Goal: Browse casually: Explore the website without a specific task or goal

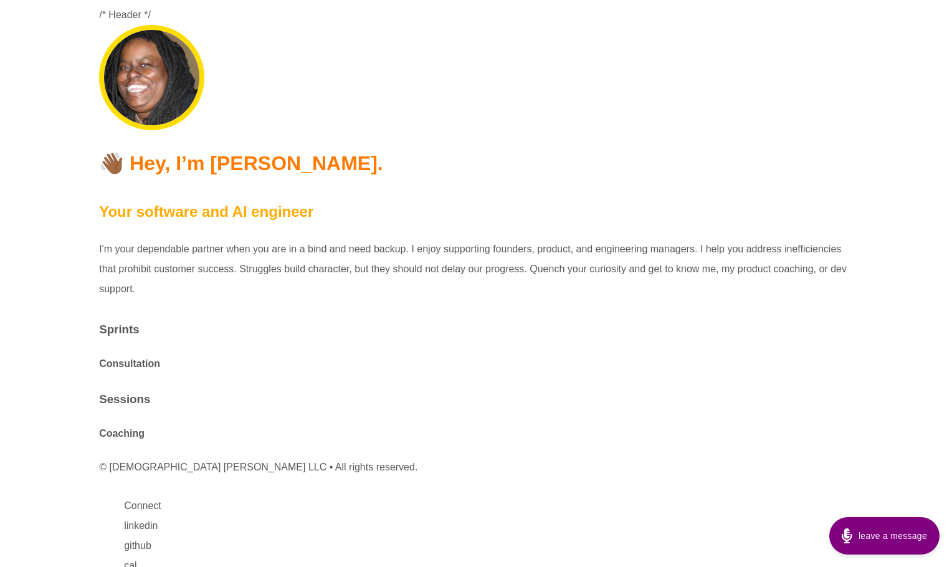
click at [344, 388] on h3 "Sessions" at bounding box center [476, 399] width 754 height 23
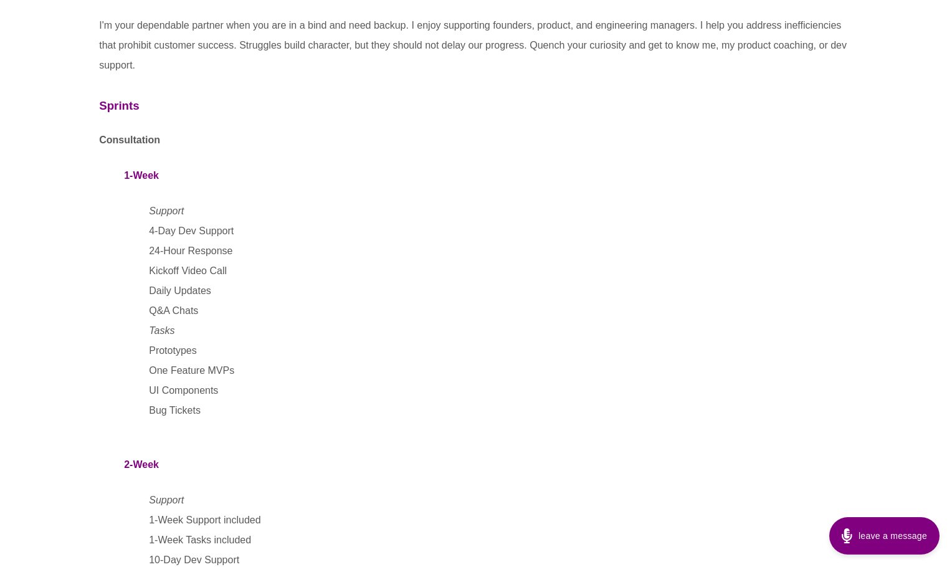
scroll to position [202, 0]
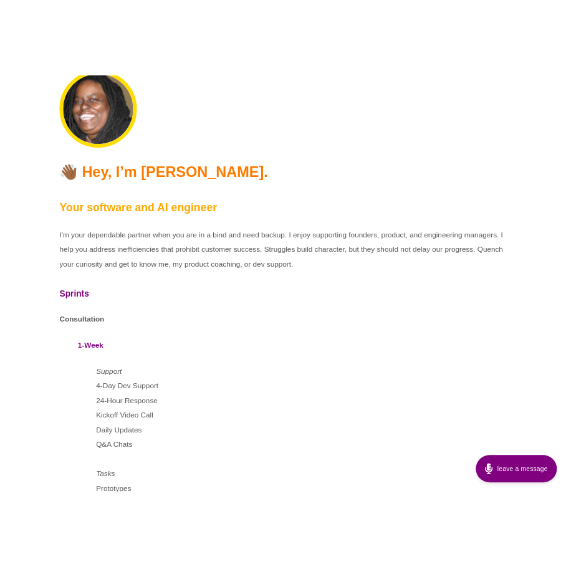
scroll to position [11, 0]
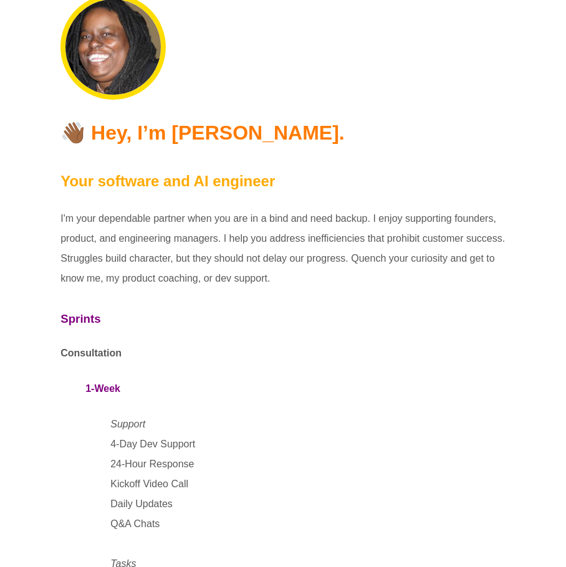
scroll to position [11, 0]
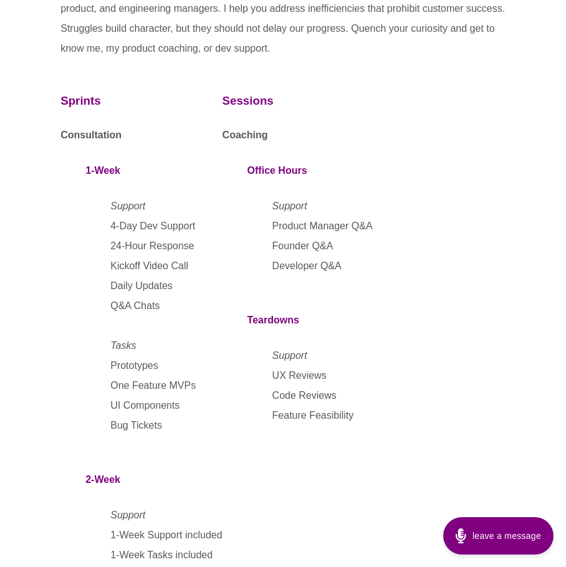
scroll to position [242, 0]
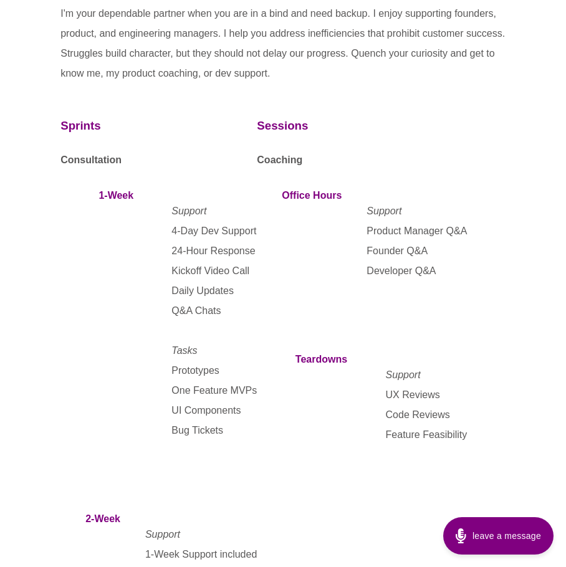
scroll to position [211, 0]
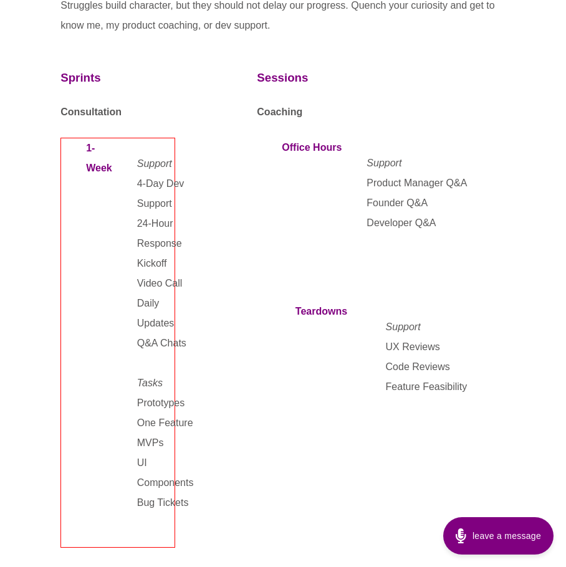
scroll to position [259, 0]
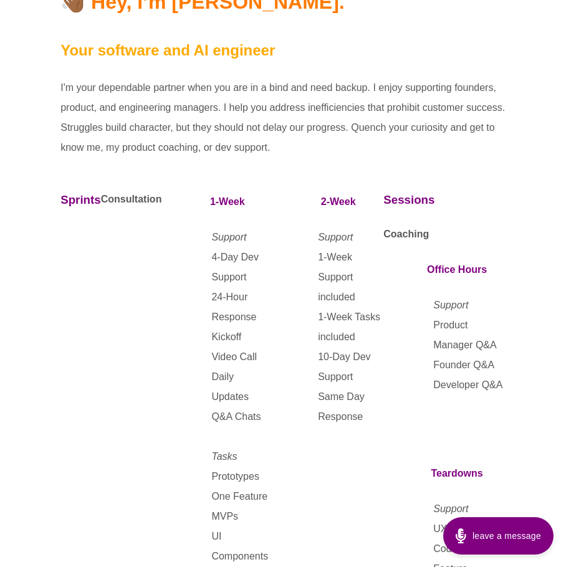
scroll to position [132, 0]
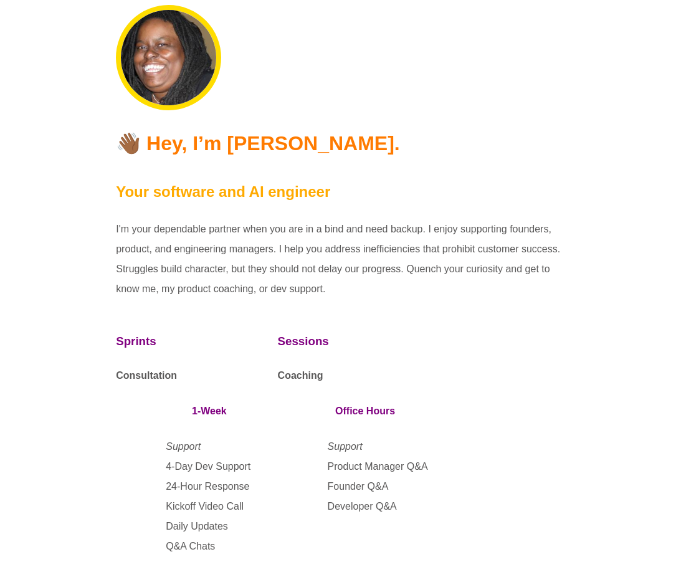
scroll to position [132, 0]
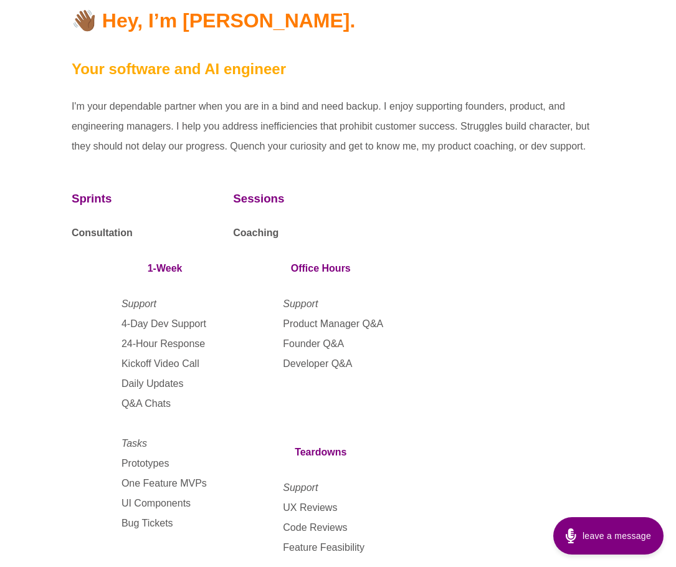
scroll to position [117, 0]
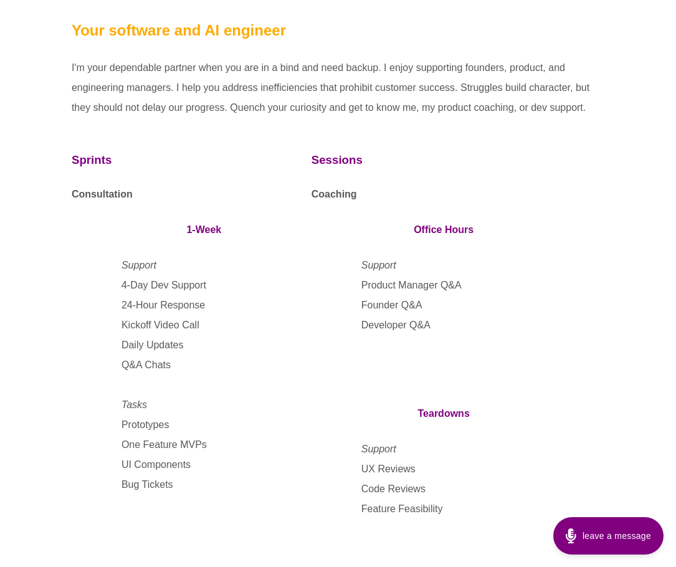
scroll to position [163, 0]
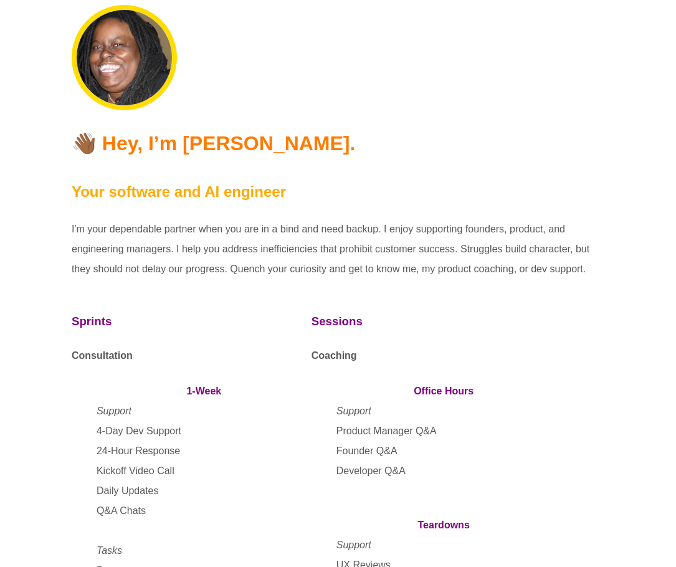
scroll to position [163, 0]
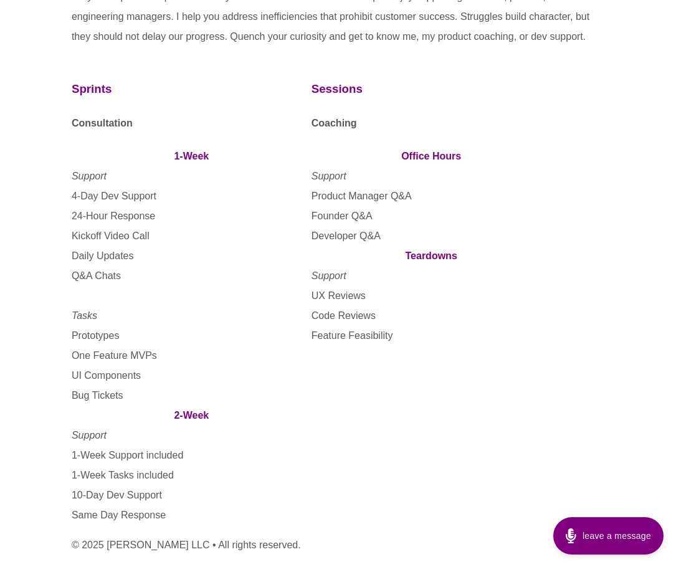
scroll to position [244, 0]
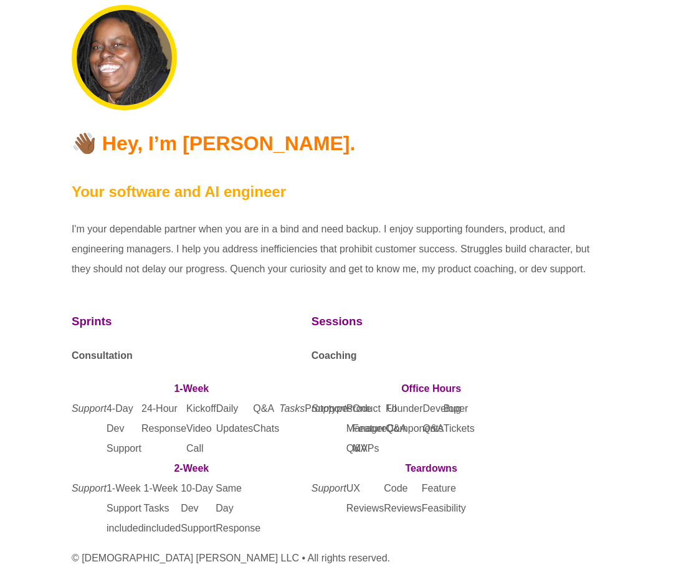
scroll to position [243, 0]
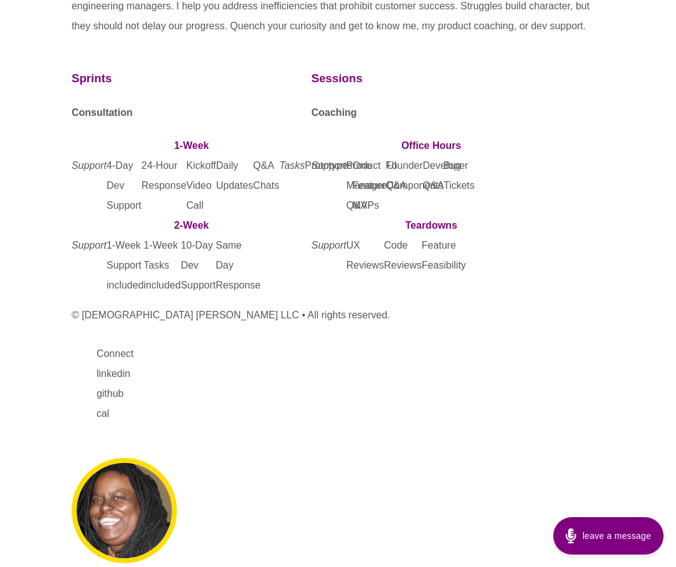
click at [173, 182] on li "24-Hour Response" at bounding box center [163, 186] width 45 height 60
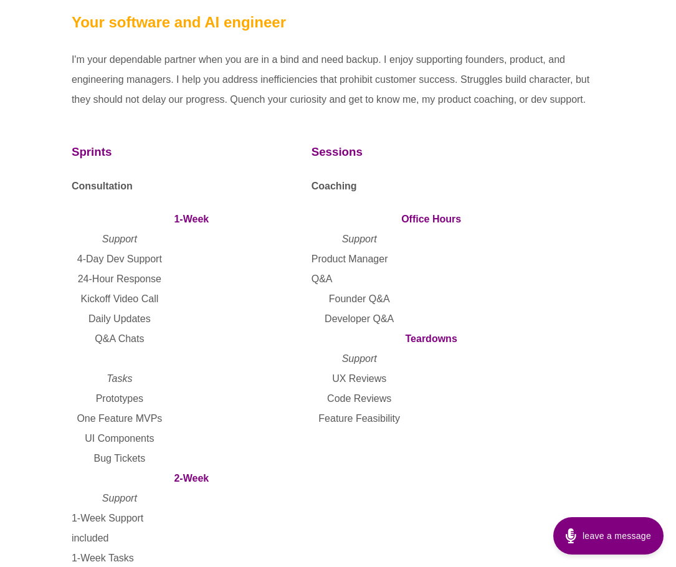
scroll to position [166, 0]
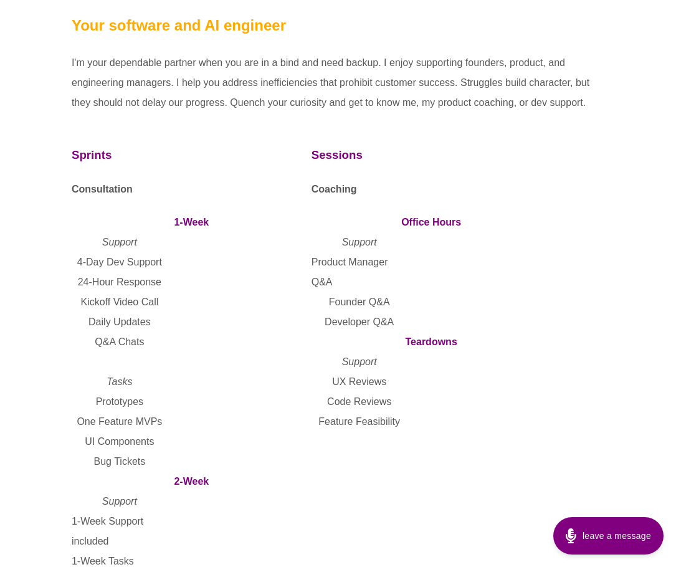
click at [588, 335] on div "Sprints Consultation 1-Week Support 4-Day Dev Support 24-Hour Response Kickoff …" at bounding box center [338, 381] width 533 height 500
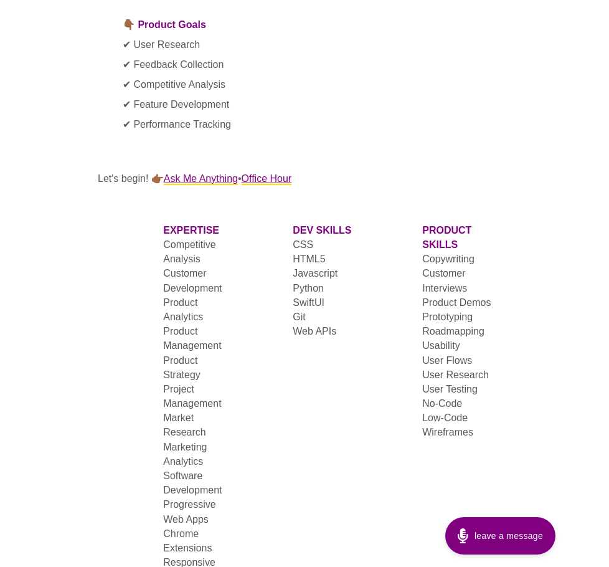
scroll to position [2048, 0]
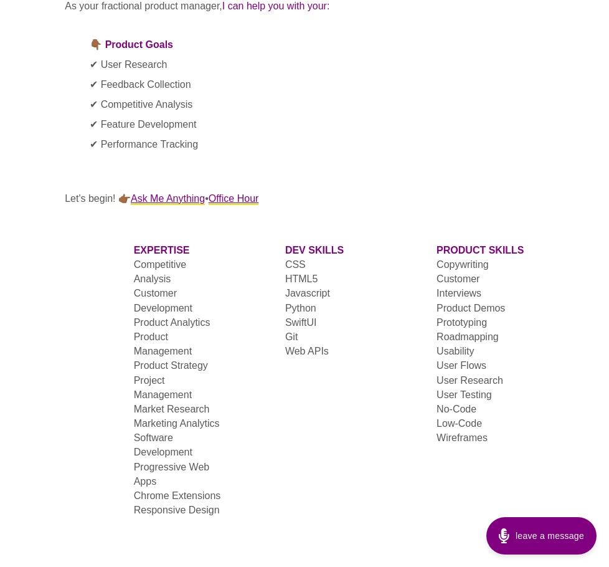
click at [173, 257] on li "Competitive Analysis" at bounding box center [178, 271] width 88 height 29
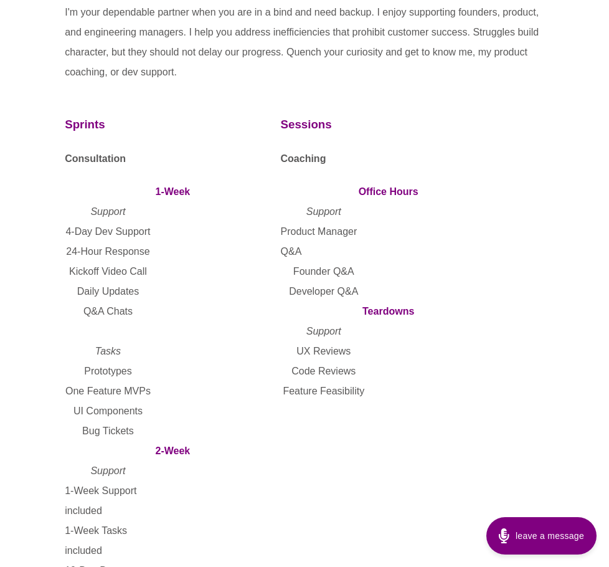
scroll to position [199, 0]
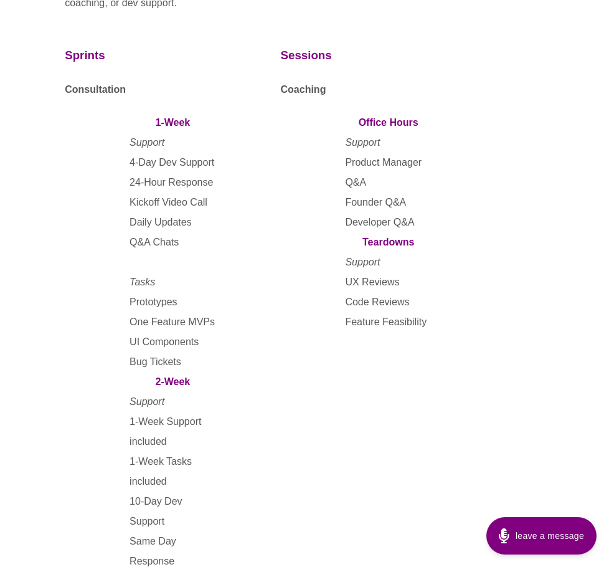
scroll to position [287, 0]
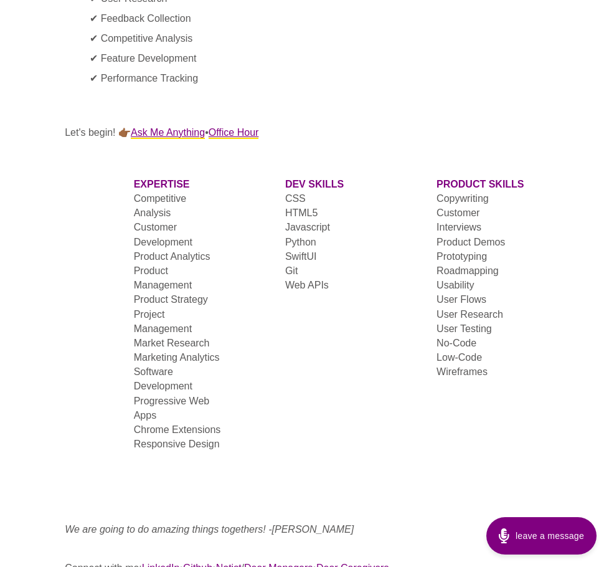
scroll to position [2114, 0]
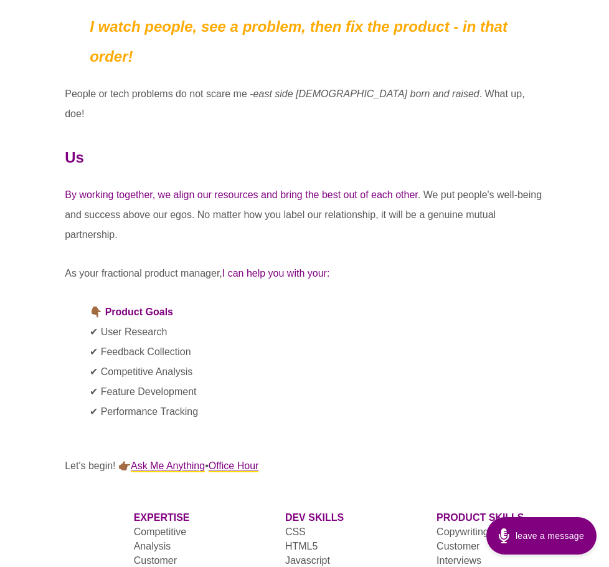
scroll to position [1785, 0]
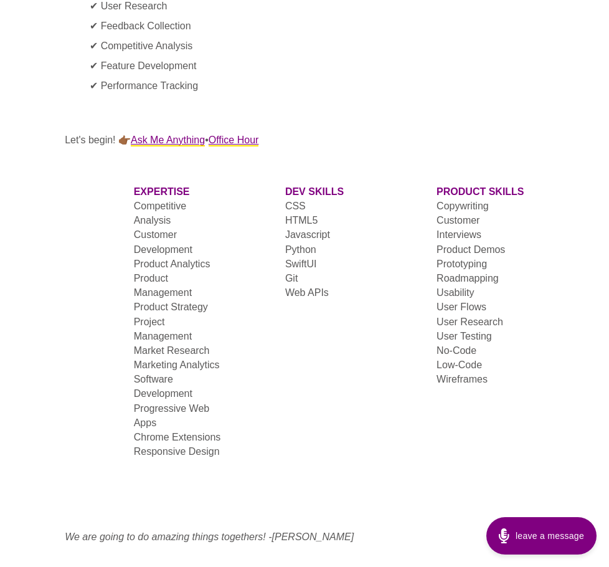
scroll to position [2121, 0]
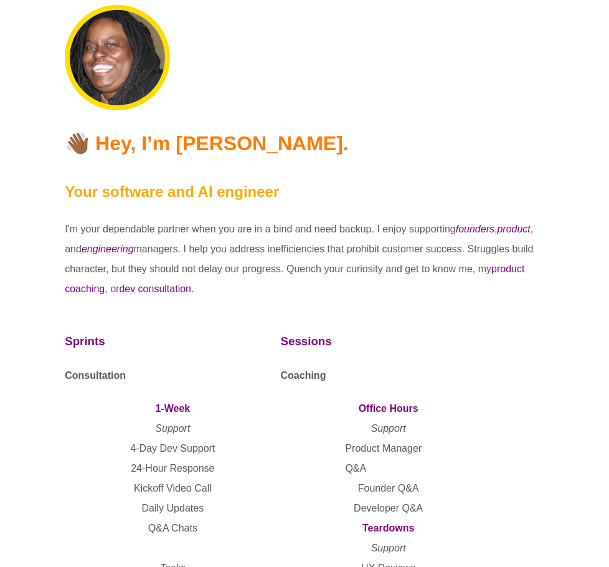
scroll to position [2105, 0]
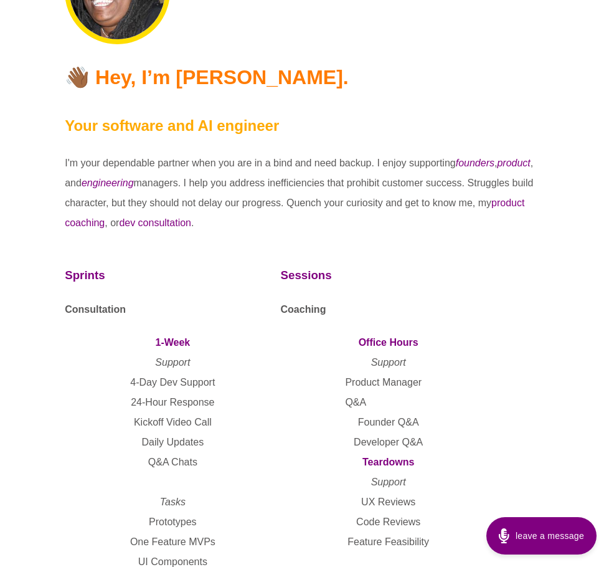
scroll to position [69, 0]
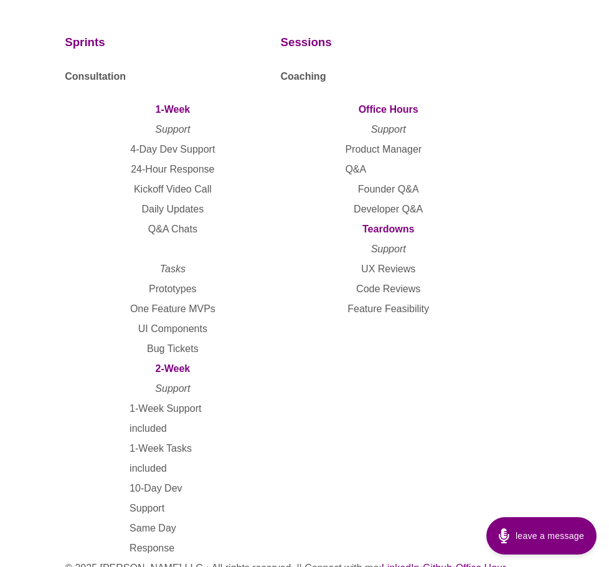
scroll to position [310, 0]
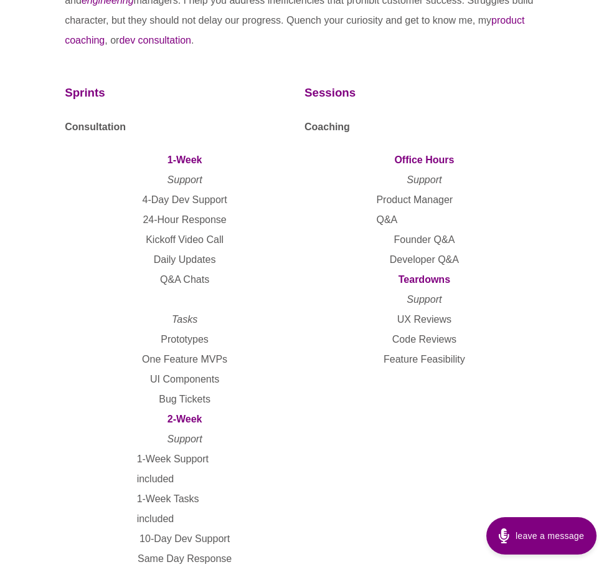
scroll to position [270, 0]
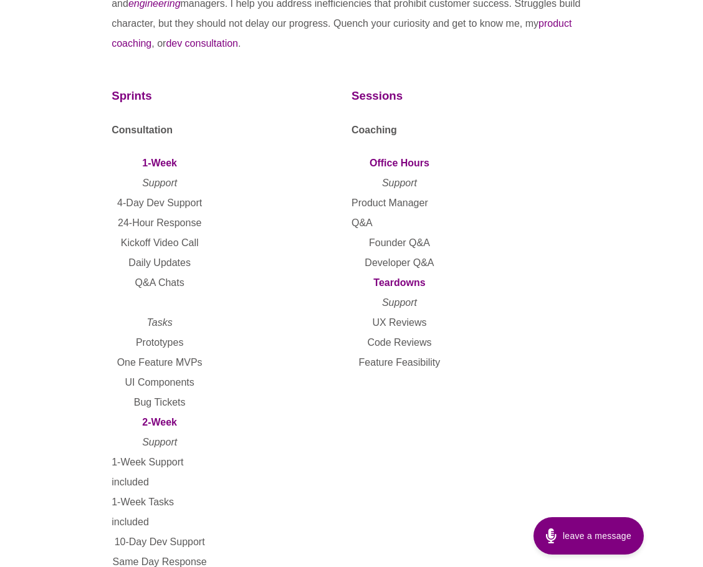
scroll to position [246, 0]
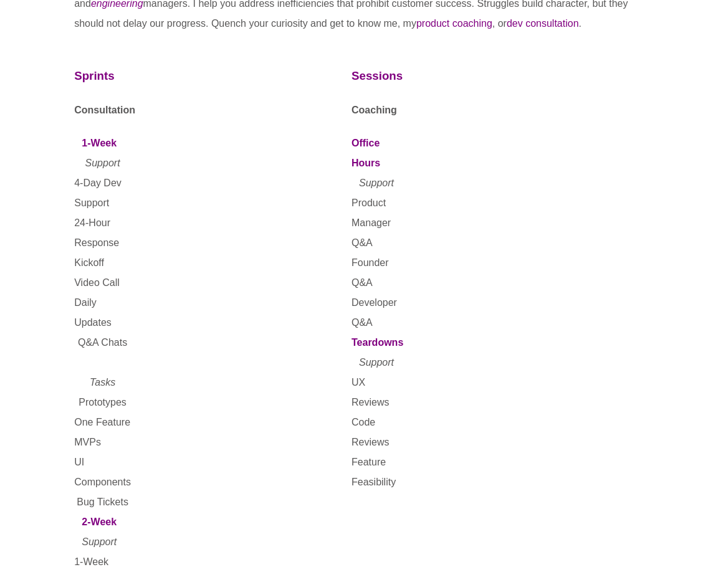
scroll to position [246, 0]
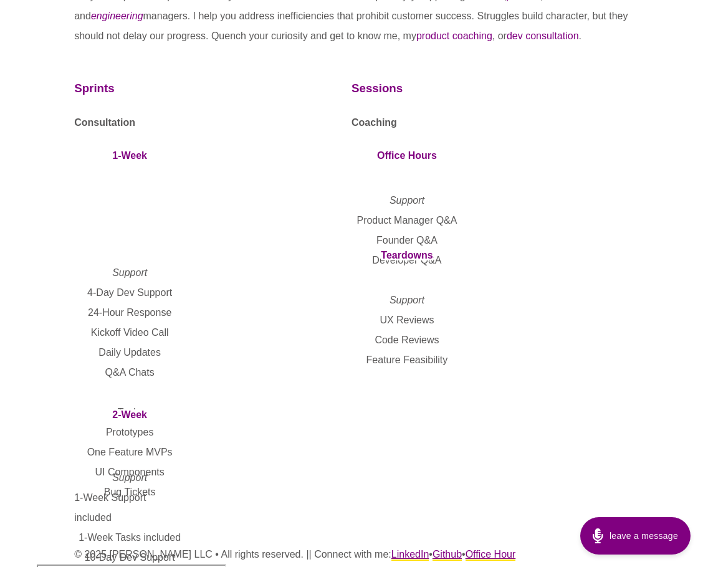
scroll to position [225, 0]
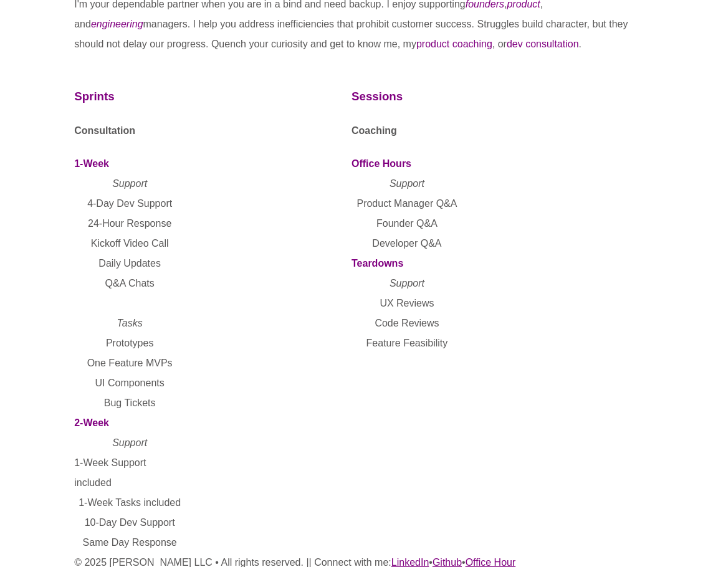
scroll to position [225, 0]
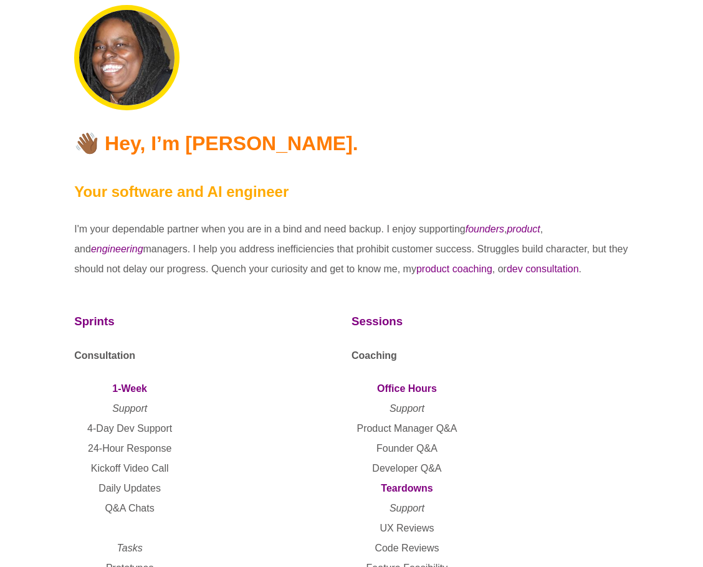
scroll to position [224, 0]
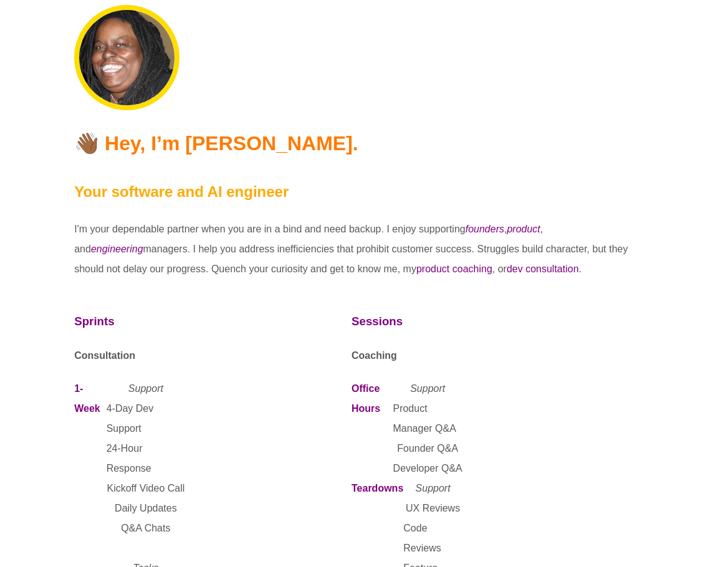
scroll to position [220, 0]
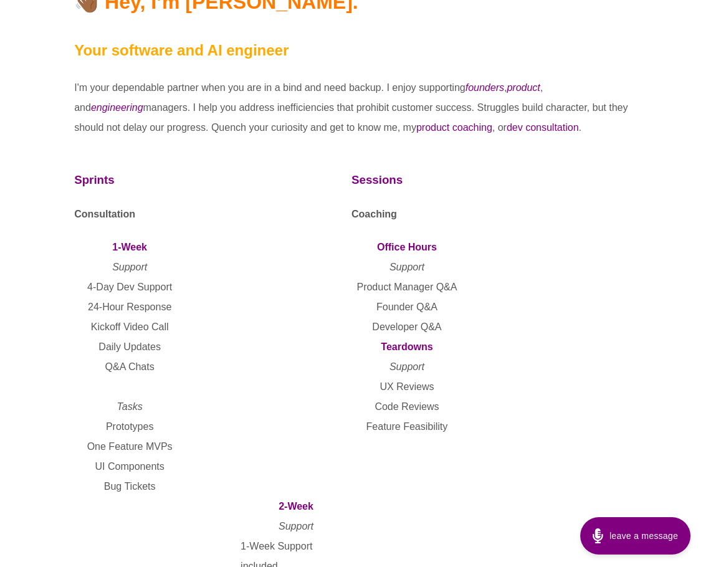
scroll to position [231, 0]
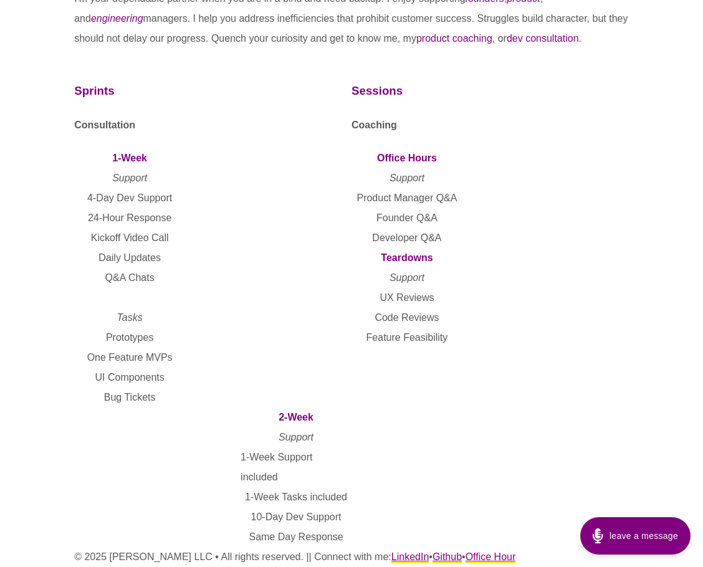
click at [407, 360] on section "Sessions Coaching Office Hours Support Product Manager Q&A Founder Q&A Develope…" at bounding box center [489, 307] width 277 height 480
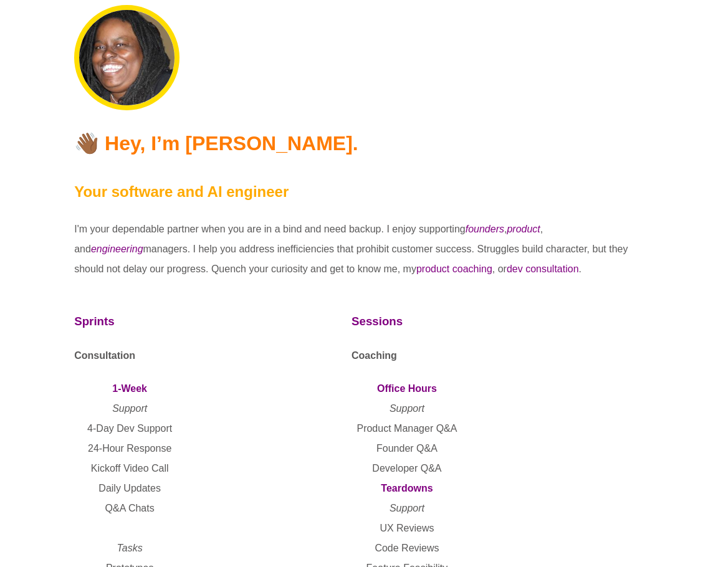
scroll to position [230, 0]
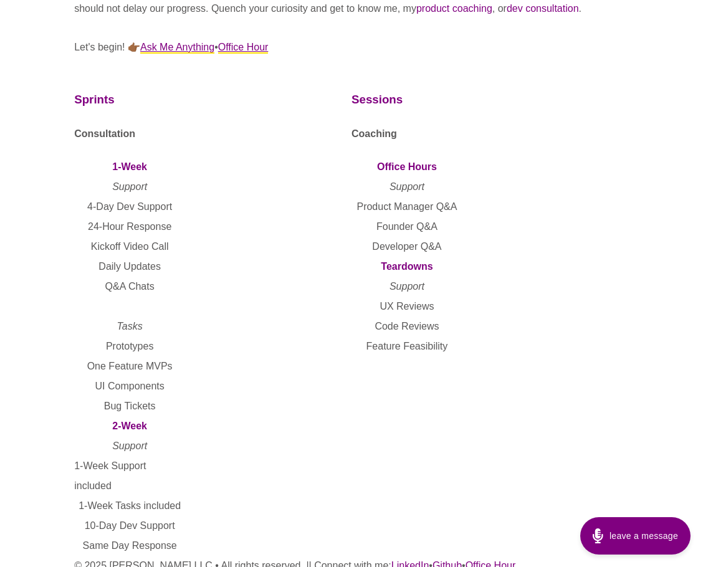
scroll to position [269, 0]
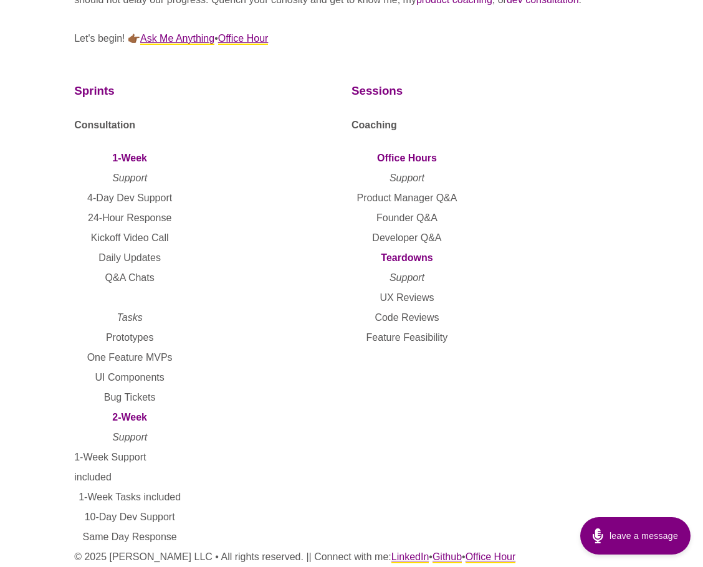
click at [152, 153] on ul "1-Week Support 4-Day Dev Support 24-Hour Response Kickoff Video Call Daily Upda…" at bounding box center [129, 277] width 111 height 259
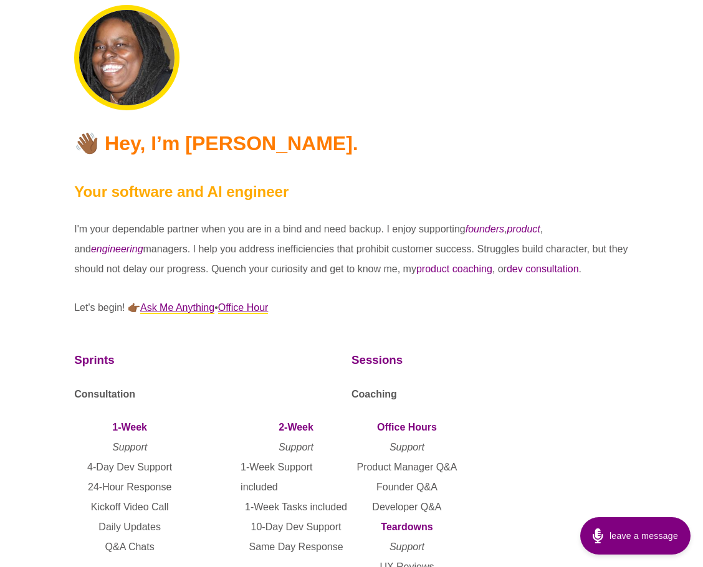
scroll to position [130, 0]
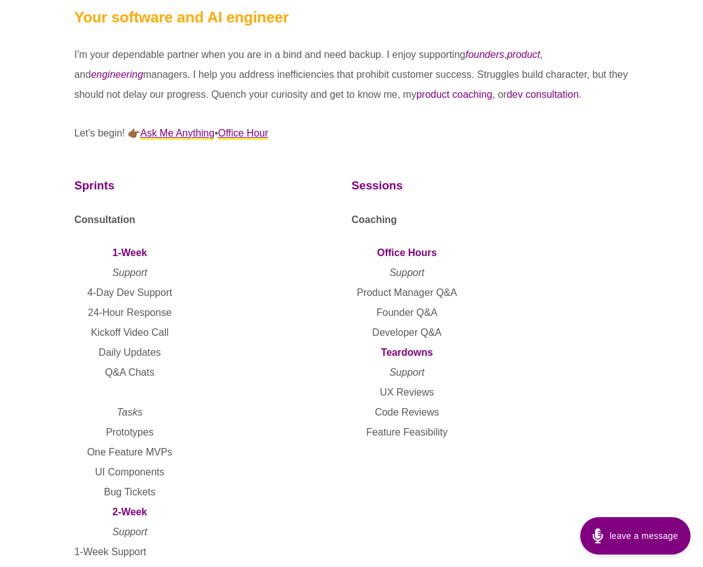
scroll to position [170, 0]
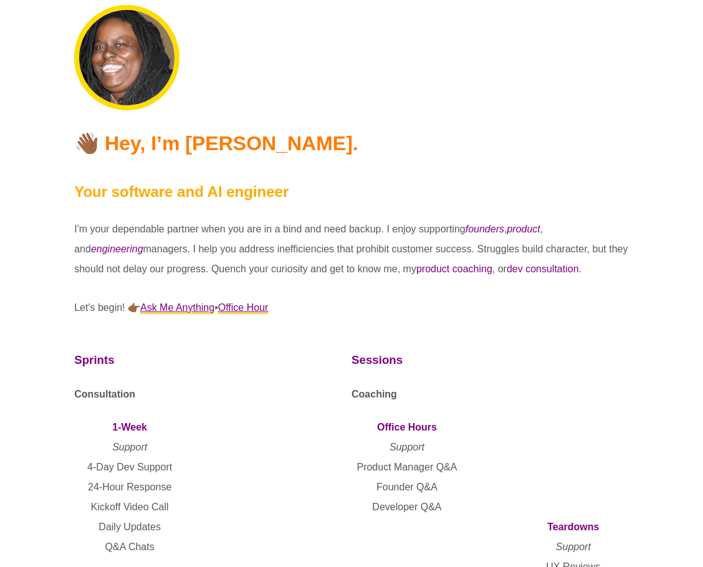
scroll to position [170, 0]
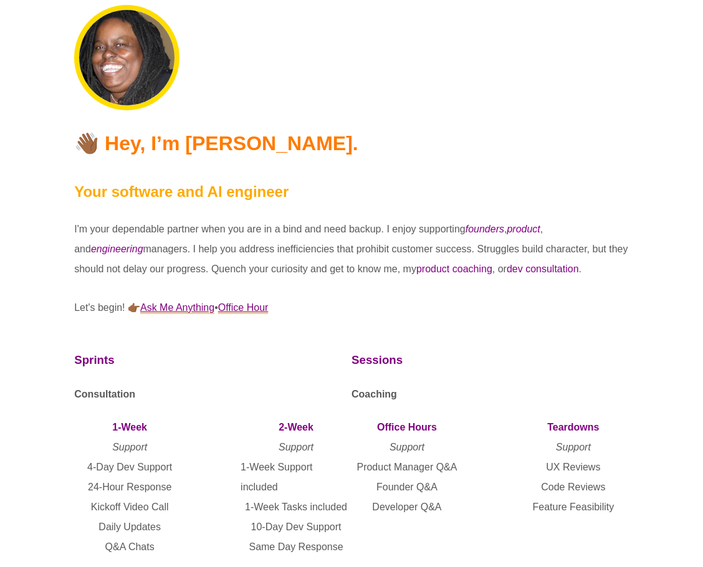
scroll to position [130, 0]
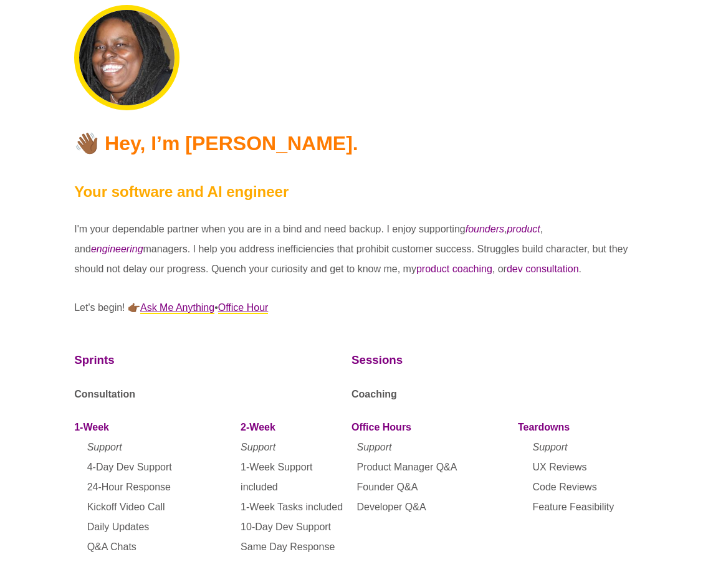
scroll to position [130, 0]
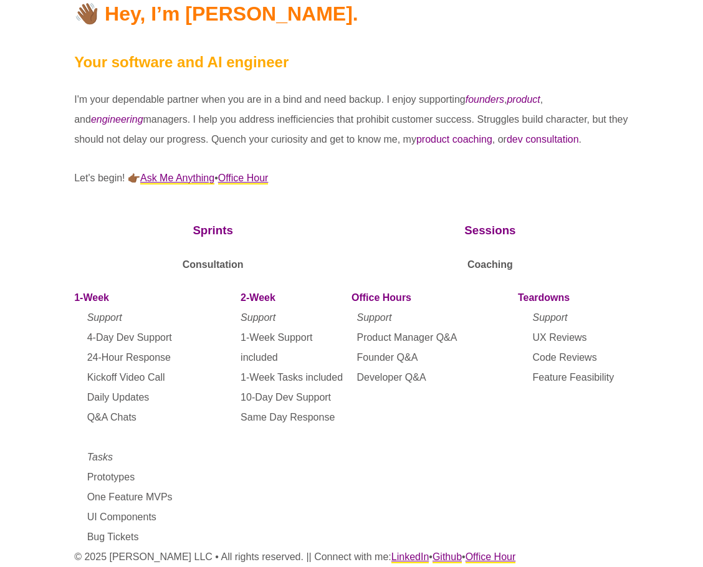
scroll to position [130, 0]
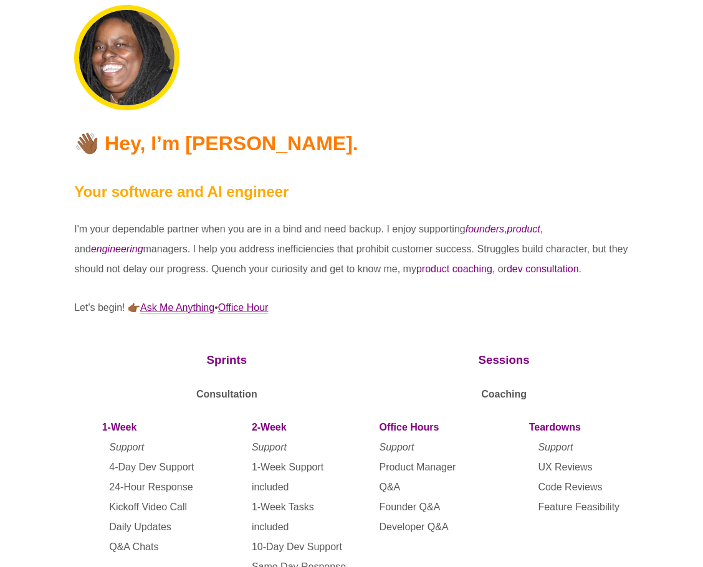
scroll to position [130, 0]
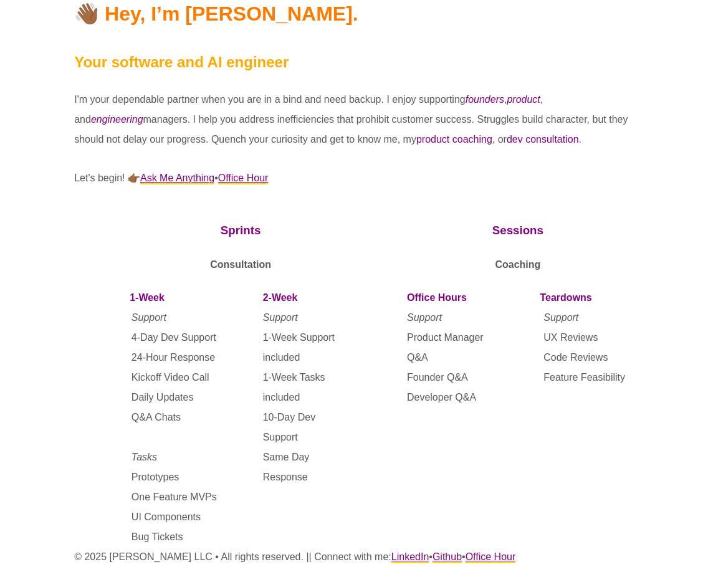
scroll to position [130, 0]
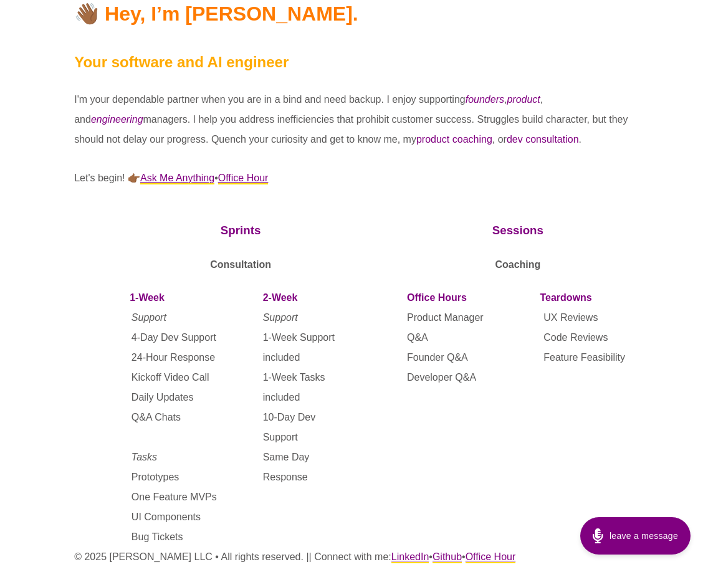
scroll to position [125, 0]
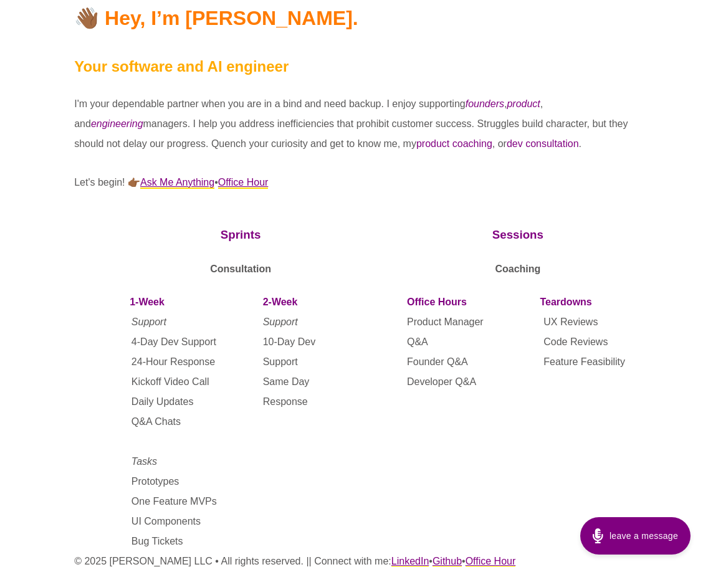
scroll to position [130, 0]
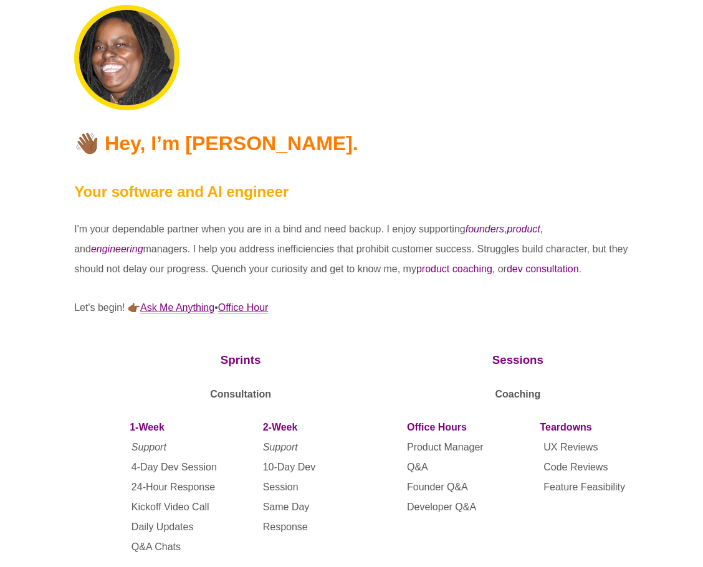
scroll to position [130, 0]
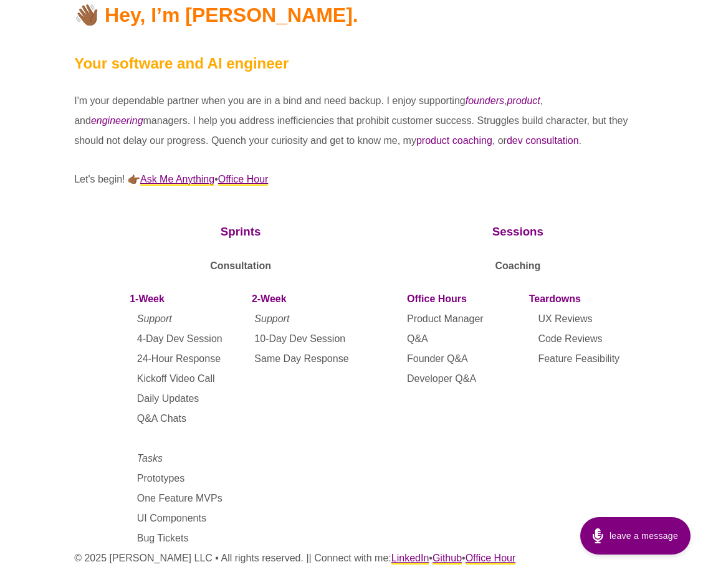
scroll to position [130, 0]
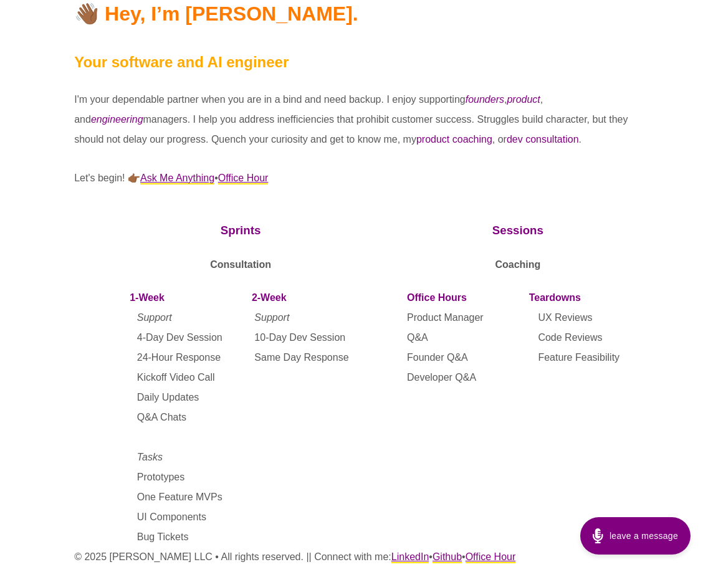
click at [484, 428] on section "Sessions Coaching Office Hours Product Manager Q&A Founder Q&A Developer Q&A Te…" at bounding box center [518, 377] width 222 height 341
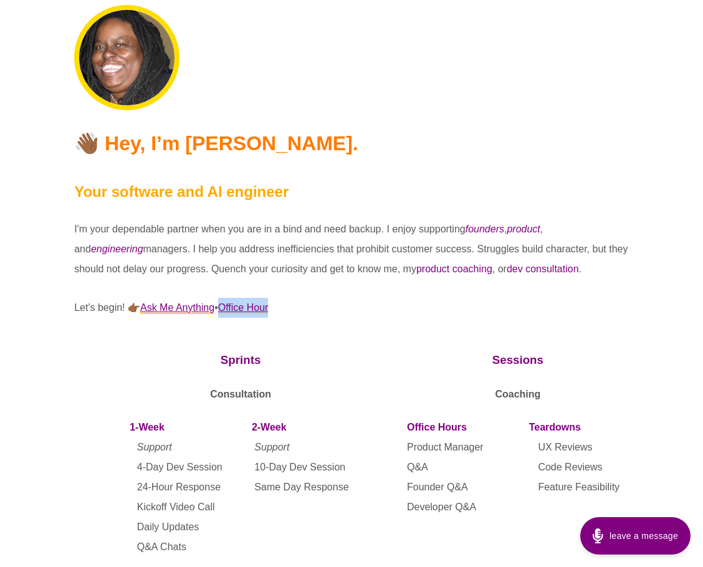
click at [463, 289] on header "👋🏾 Hey, I’m [PERSON_NAME]. Your software and AI engineer I'm your dependable pa…" at bounding box center [351, 161] width 555 height 313
